Goal: Navigation & Orientation: Find specific page/section

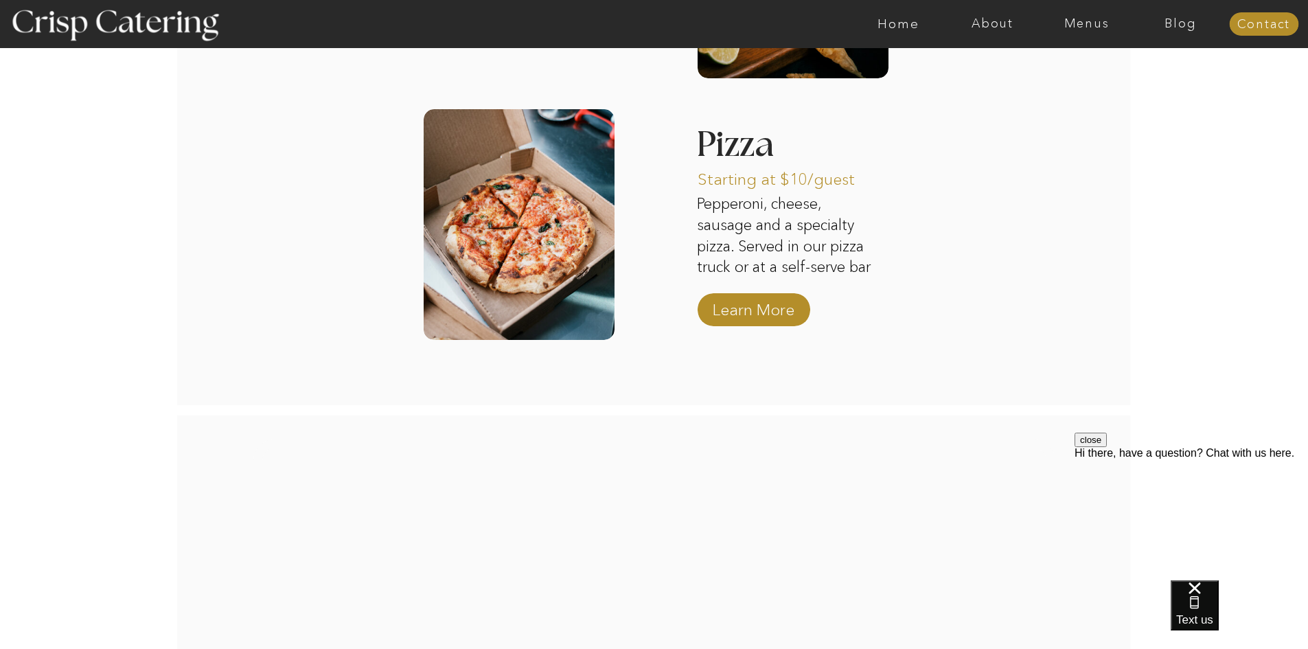
scroll to position [2387, 0]
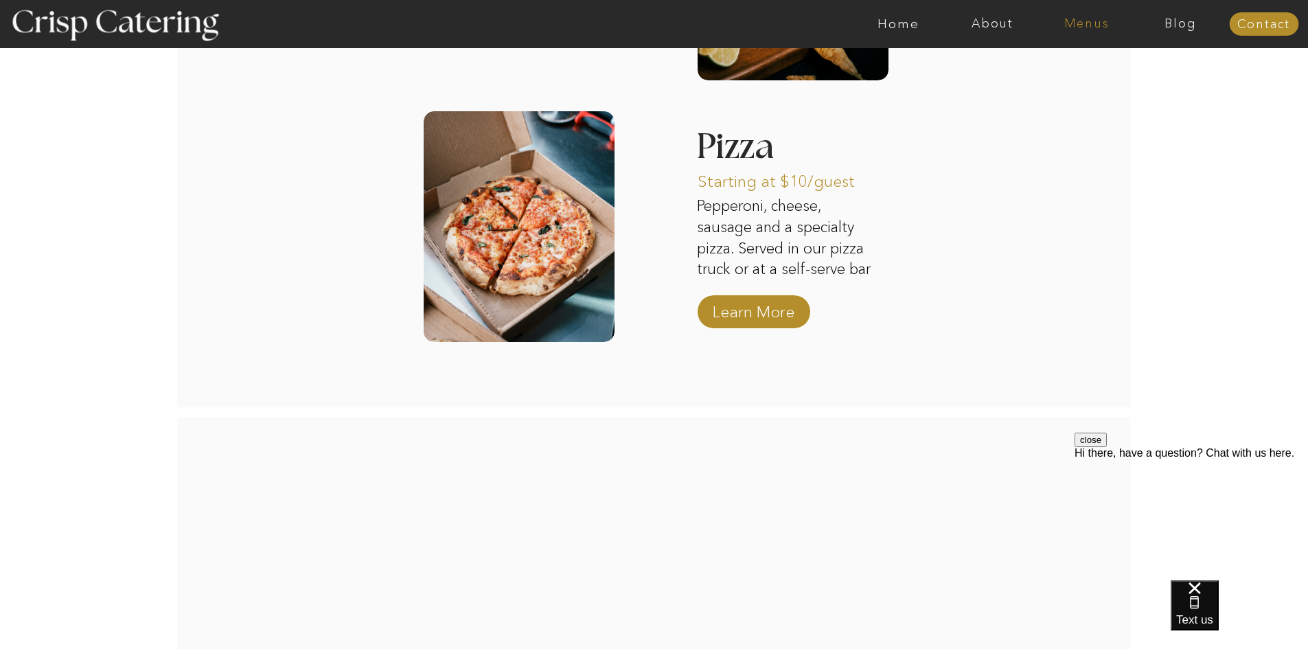
click at [1082, 19] on nav "Menus" at bounding box center [1087, 24] width 94 height 14
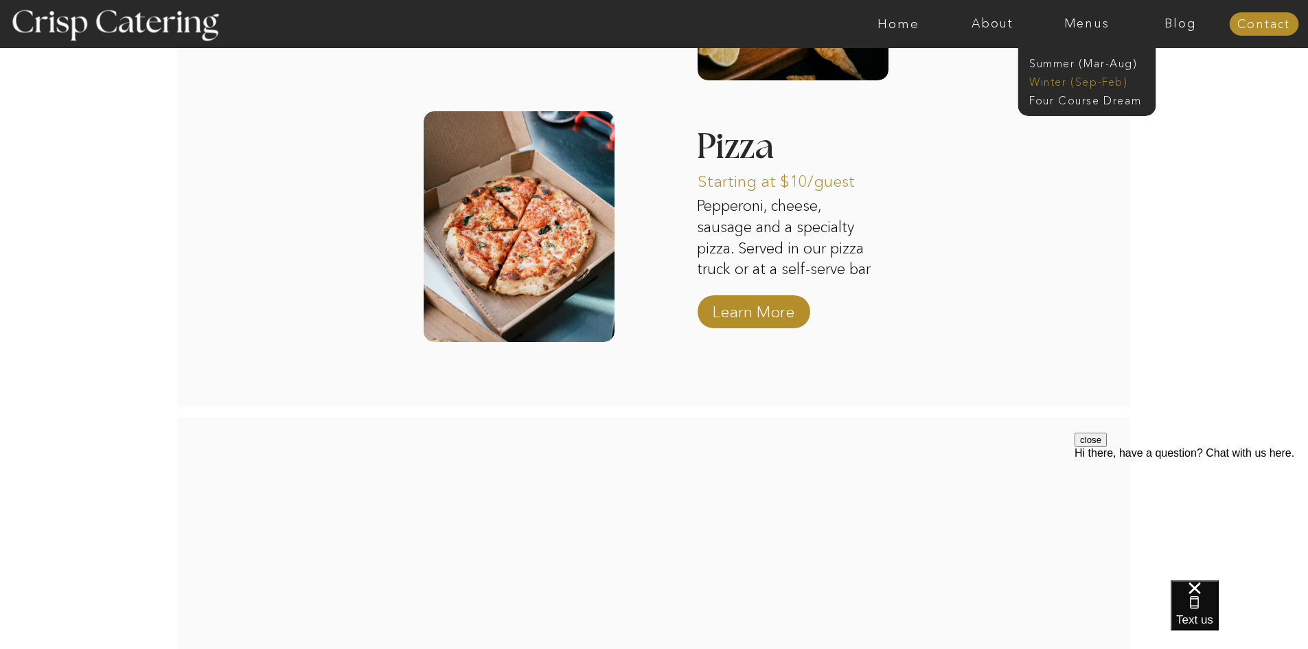
click at [1049, 82] on nav "Winter (Sep-Feb)" at bounding box center [1085, 80] width 113 height 13
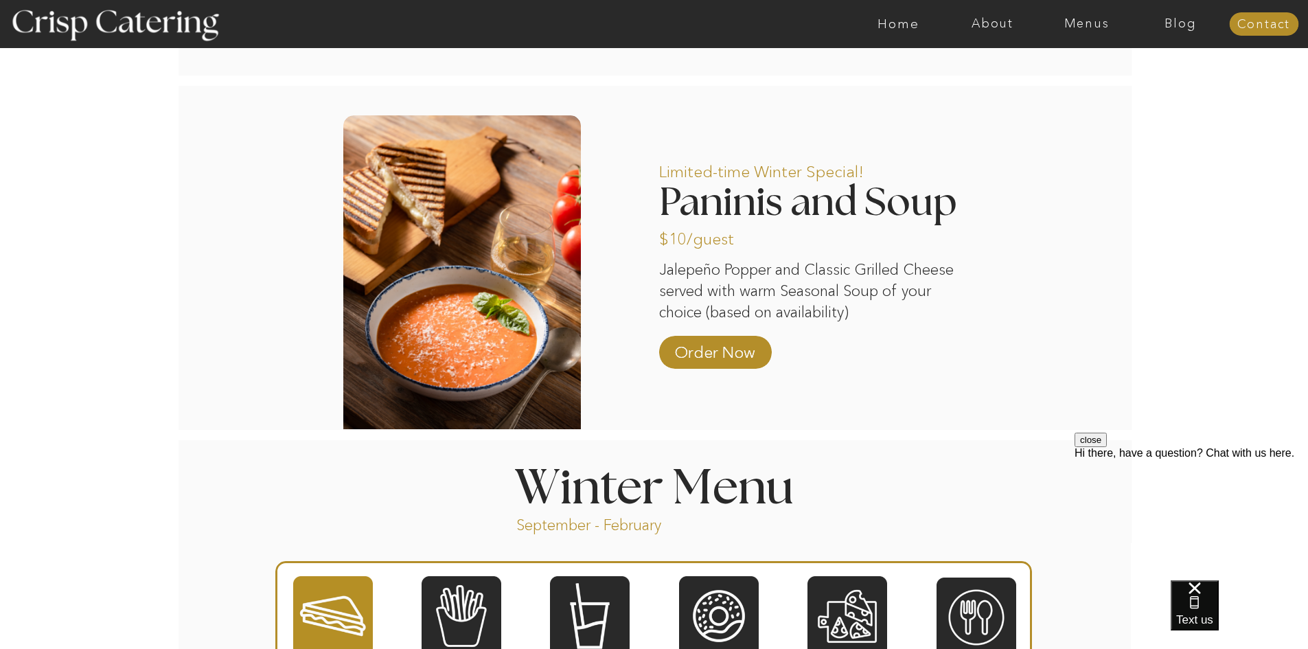
scroll to position [1305, 0]
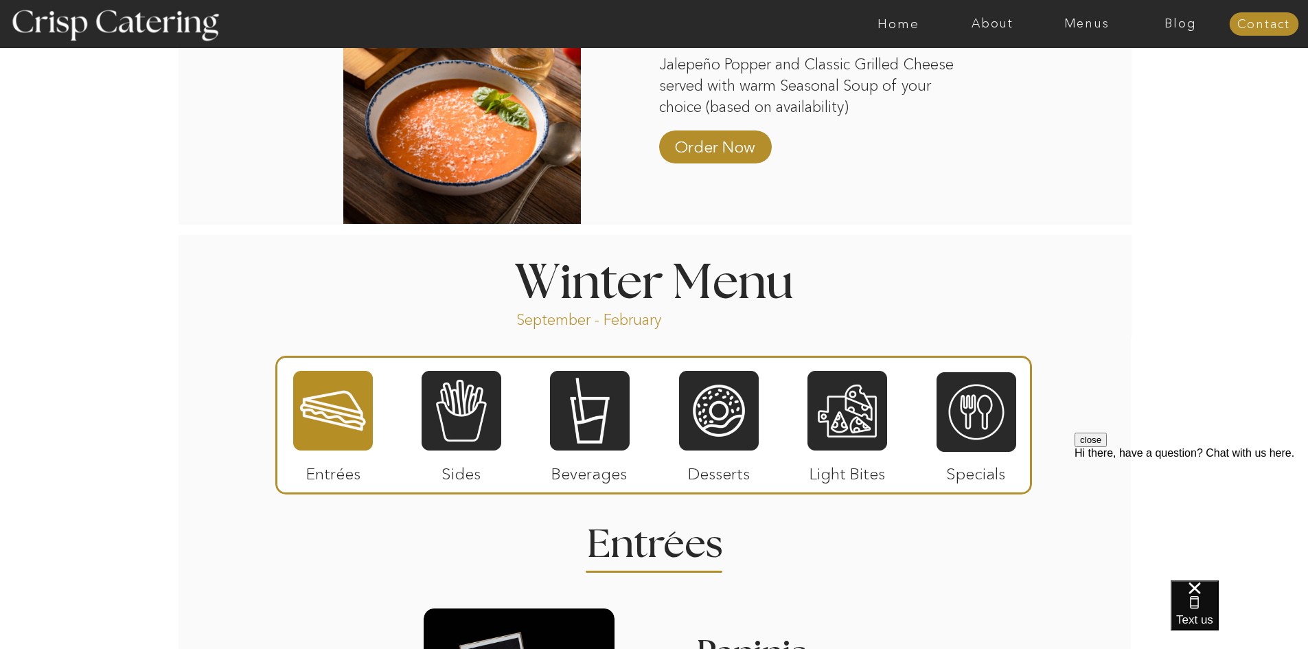
click at [331, 433] on div at bounding box center [333, 410] width 80 height 82
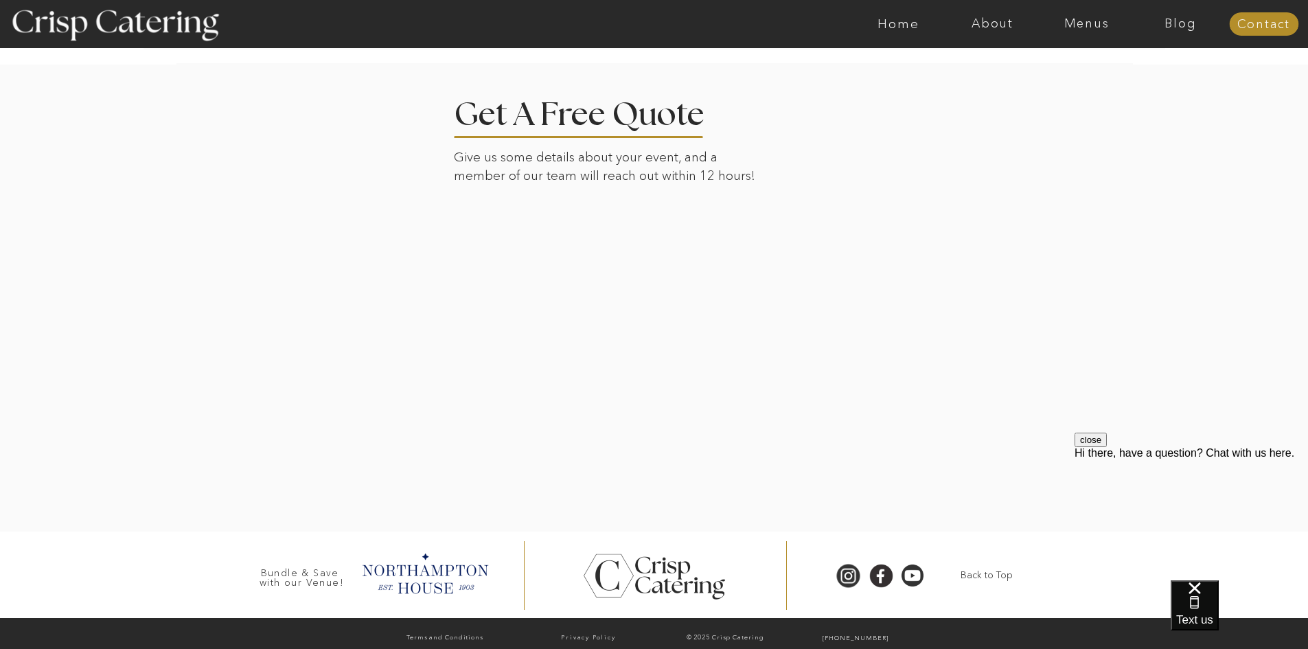
scroll to position [3116, 0]
